Goal: Task Accomplishment & Management: Use online tool/utility

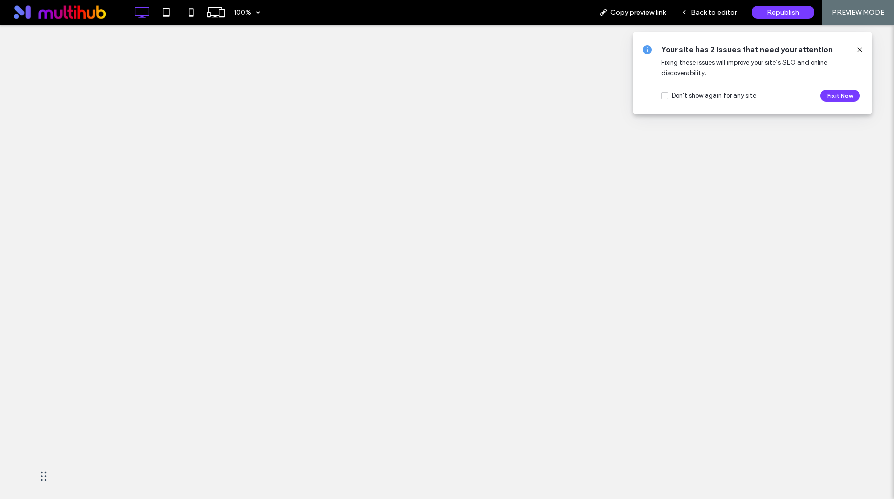
select select "**********"
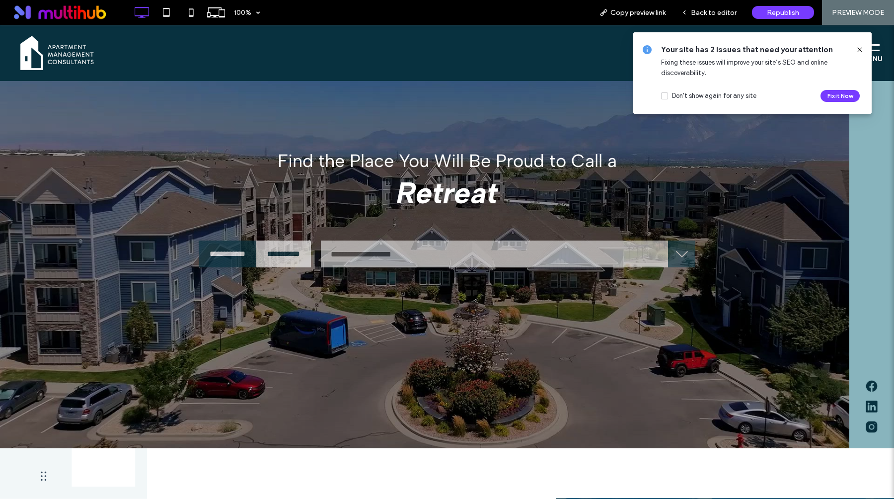
scroll to position [199, 298]
click at [719, 12] on span "Back to editor" at bounding box center [714, 12] width 46 height 8
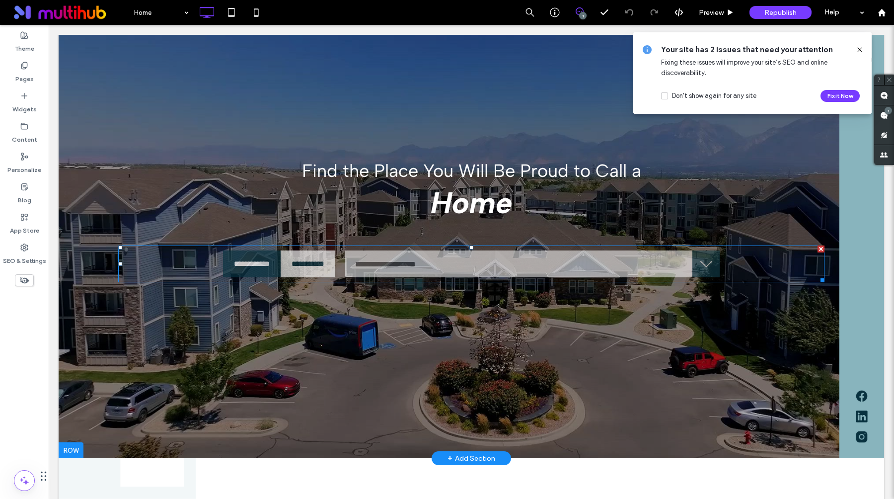
click at [422, 263] on span at bounding box center [471, 263] width 706 height 37
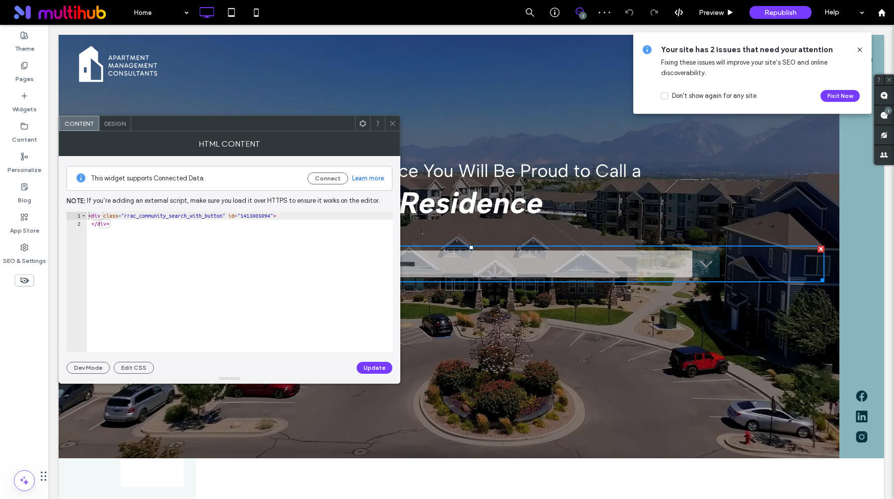
click at [393, 126] on icon at bounding box center [392, 123] width 7 height 7
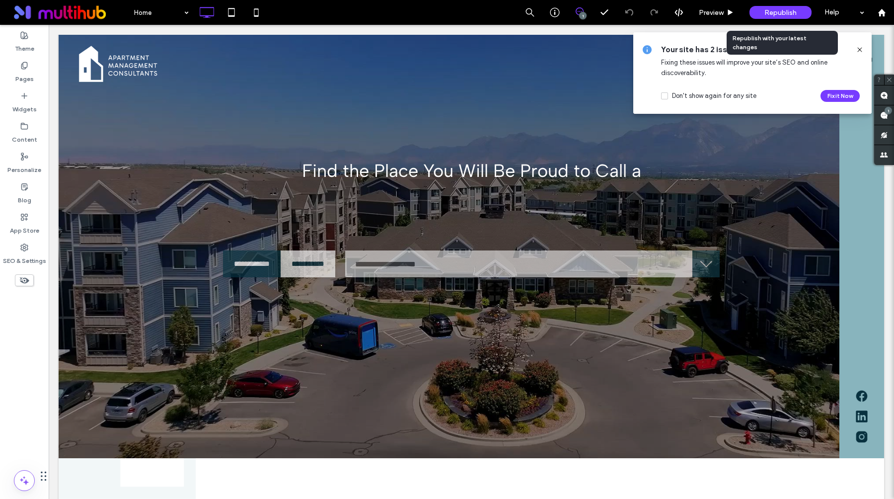
click at [785, 14] on span "Republish" at bounding box center [781, 12] width 32 height 8
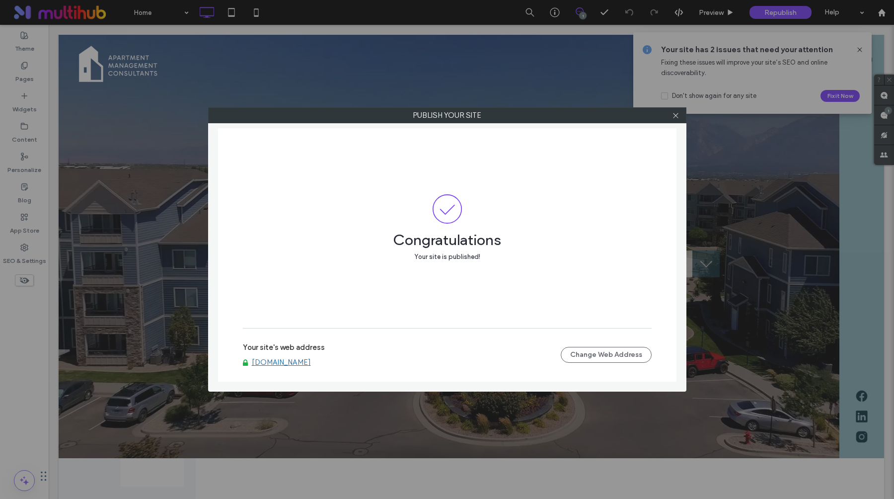
click at [269, 364] on link "[DOMAIN_NAME]" at bounding box center [281, 362] width 59 height 9
